Goal: Navigation & Orientation: Find specific page/section

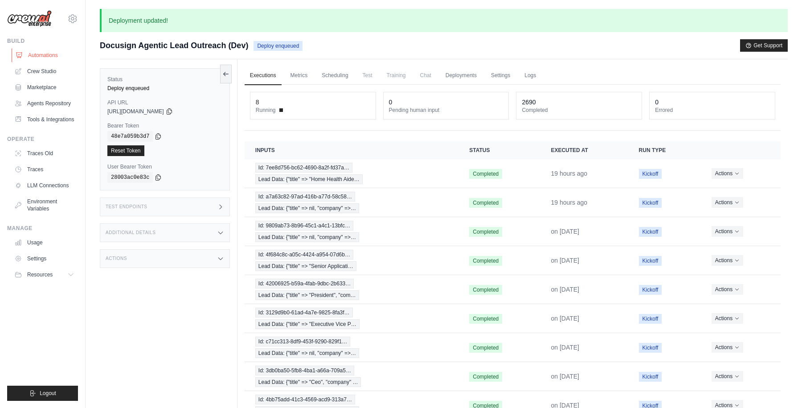
click at [41, 55] on link "Automations" at bounding box center [45, 55] width 67 height 14
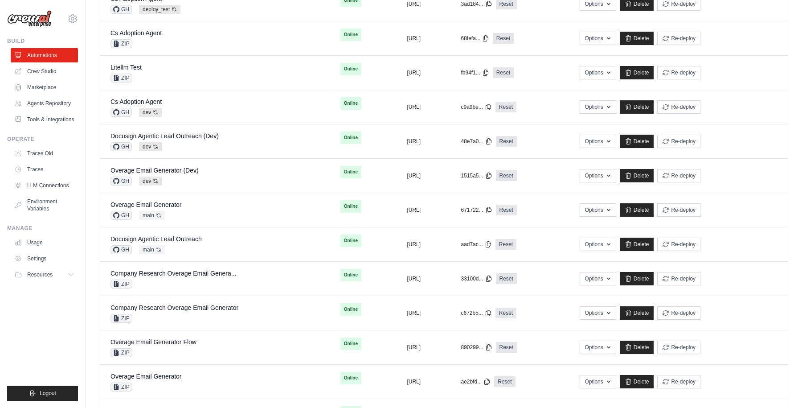
scroll to position [470, 0]
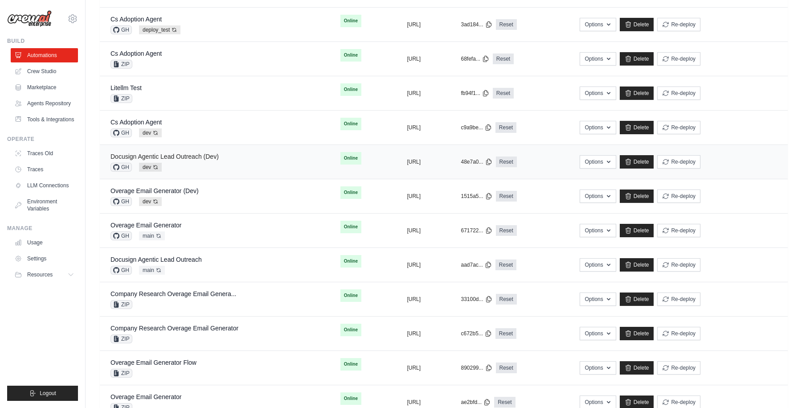
click at [178, 153] on link "Docusign Agentic Lead Outreach (Dev)" at bounding box center [164, 156] width 108 height 7
